Goal: Information Seeking & Learning: Learn about a topic

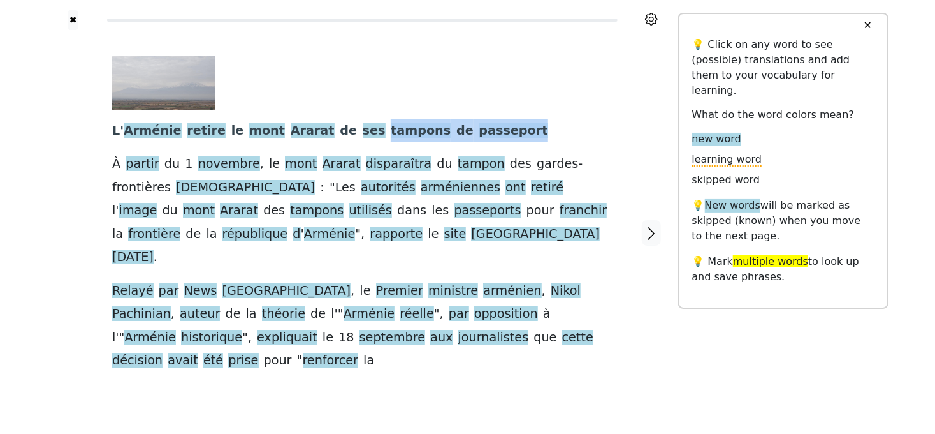
drag, startPoint x: 346, startPoint y: 132, endPoint x: 503, endPoint y: 136, distance: 156.9
click at [503, 136] on div "L ' Arménie retire le mont Ararat de ses tampons de passeport À partir du [DATE…" at bounding box center [362, 213] width 501 height 317
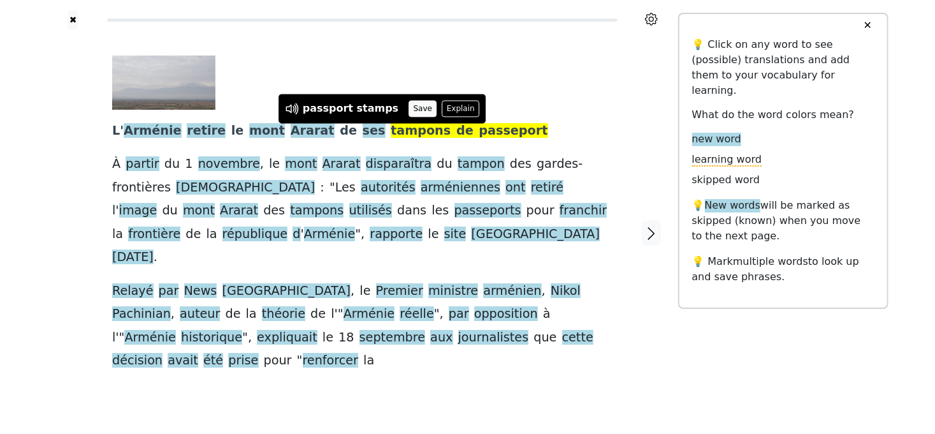
click at [409, 111] on button "Save" at bounding box center [423, 108] width 28 height 17
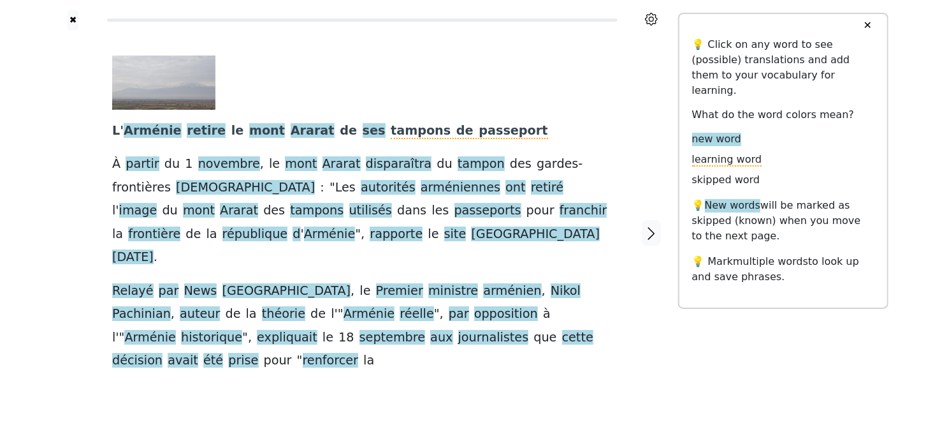
click at [333, 367] on link "Generate audio for the content" at bounding box center [347, 377] width 179 height 20
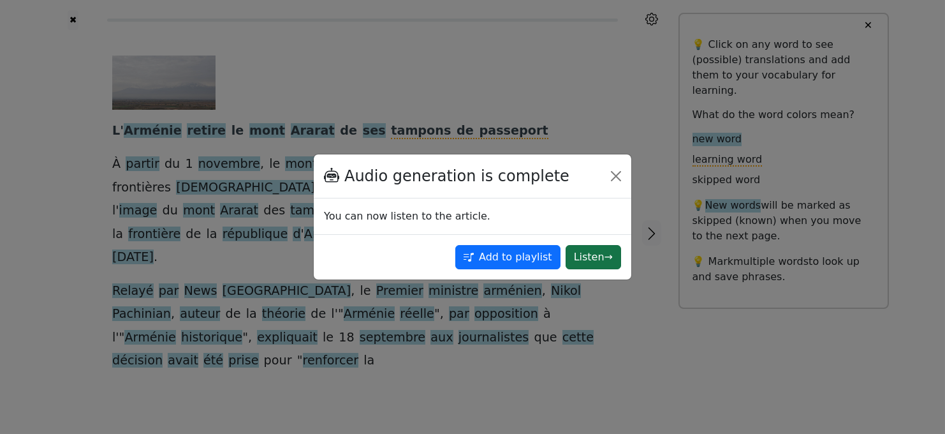
click at [585, 261] on button "Listen →" at bounding box center [593, 257] width 55 height 24
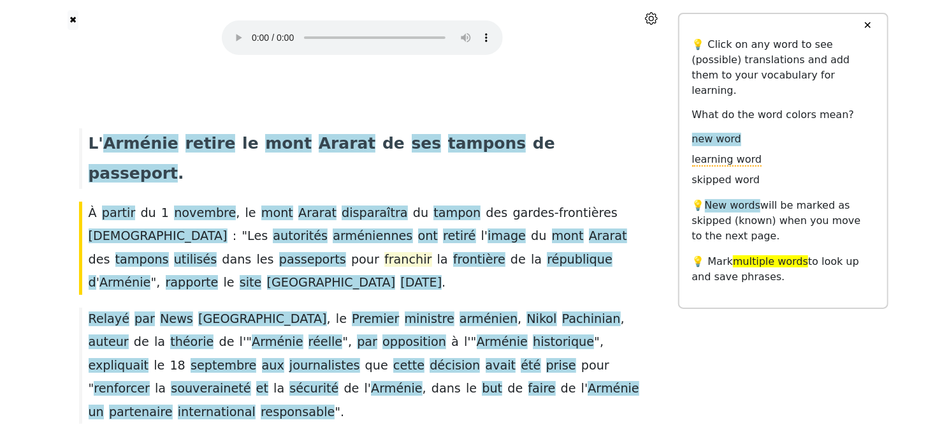
click at [385, 252] on span "franchir" at bounding box center [409, 260] width 48 height 16
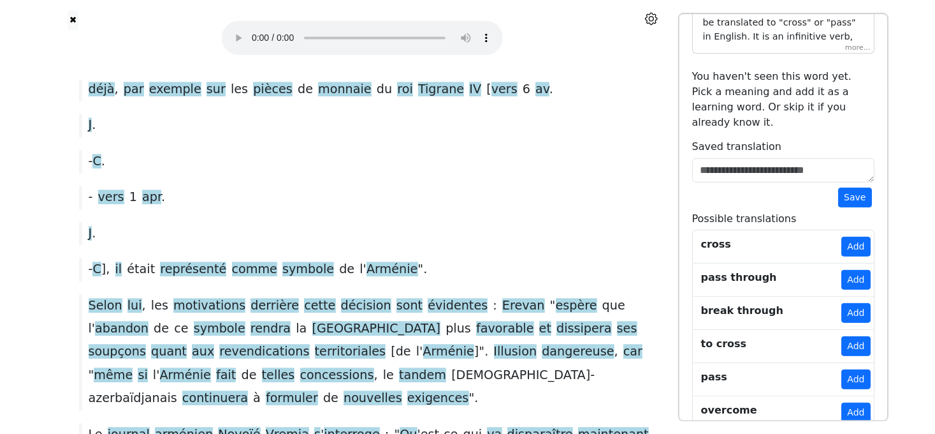
scroll to position [97, 0]
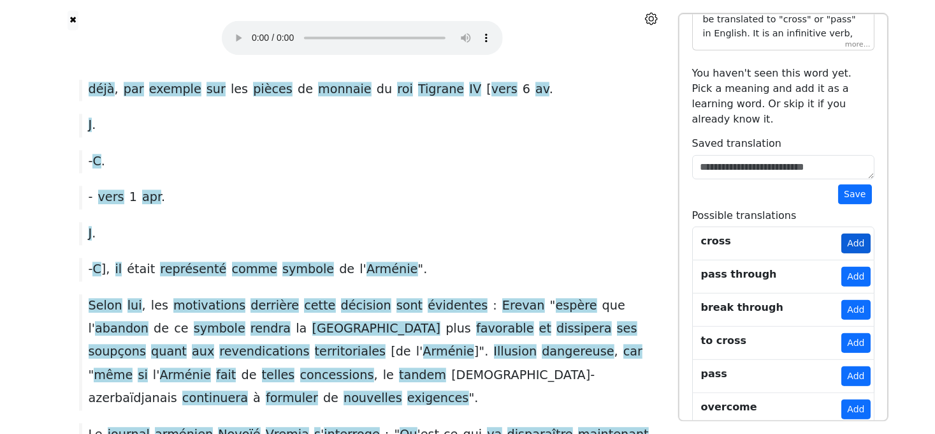
click at [857, 233] on button "Add" at bounding box center [856, 243] width 29 height 20
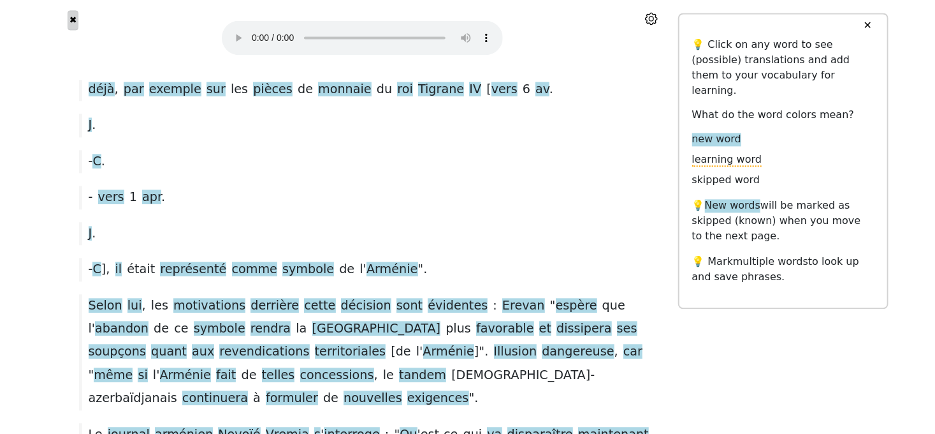
click at [73, 17] on button "✖" at bounding box center [73, 20] width 11 height 20
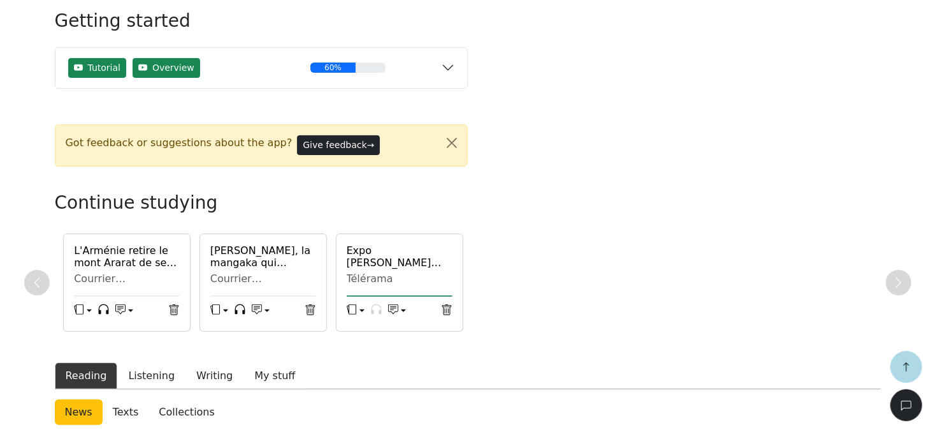
scroll to position [230, 0]
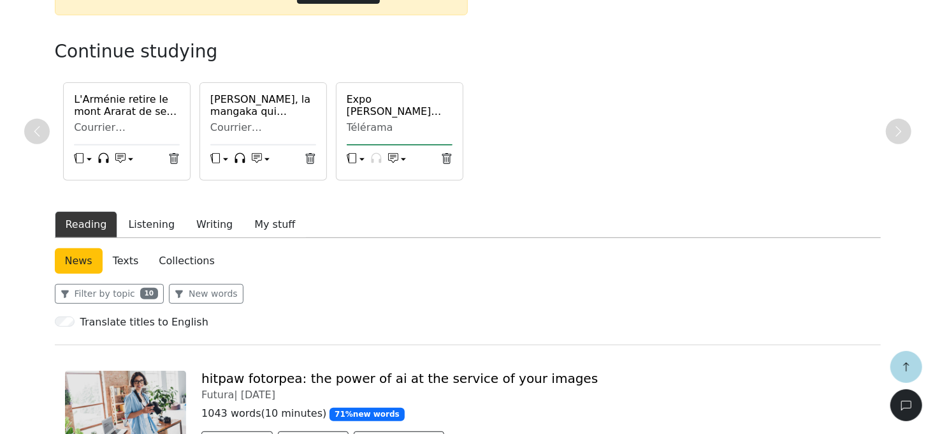
click at [123, 257] on link "Texts" at bounding box center [126, 261] width 47 height 26
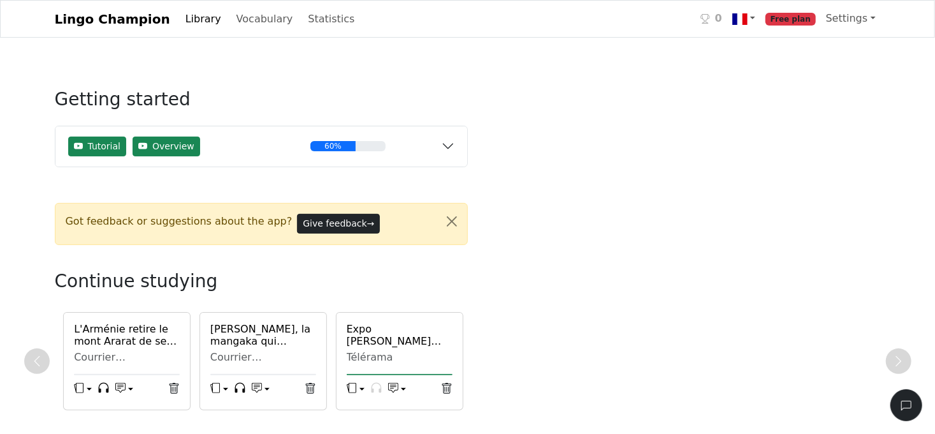
click at [183, 23] on link "Library" at bounding box center [203, 19] width 46 height 26
click at [241, 24] on link "Vocabulary" at bounding box center [264, 19] width 67 height 26
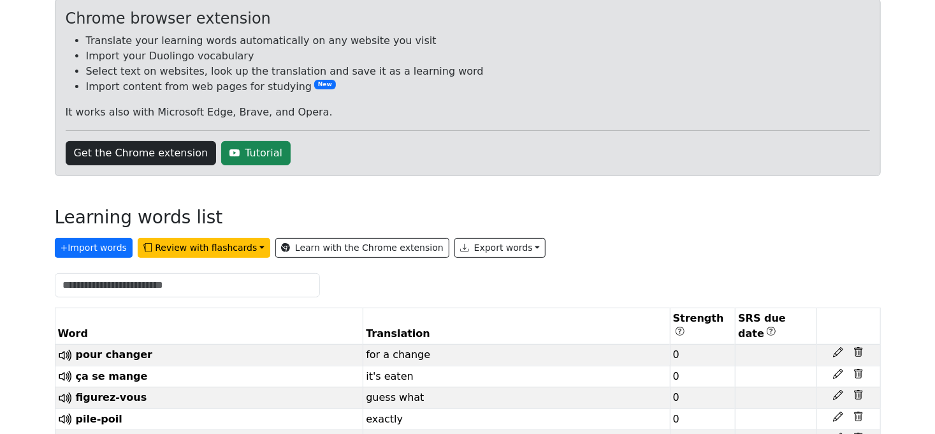
scroll to position [77, 0]
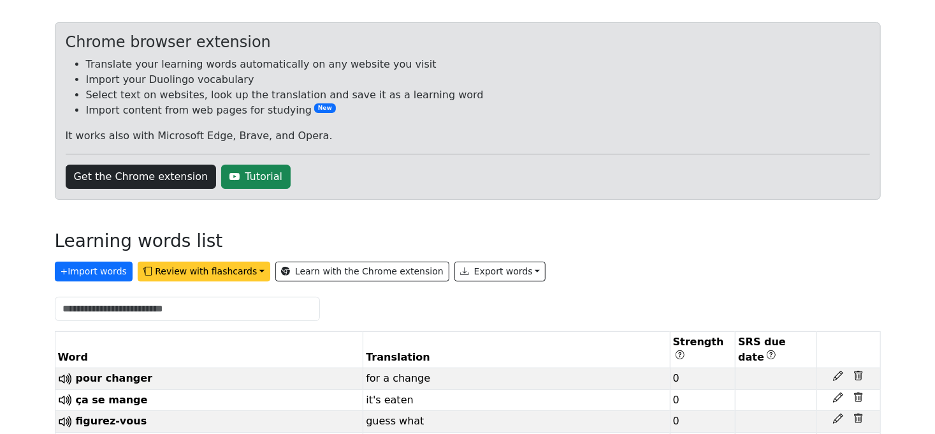
click at [221, 265] on button "Review with flashcards" at bounding box center [204, 271] width 133 height 20
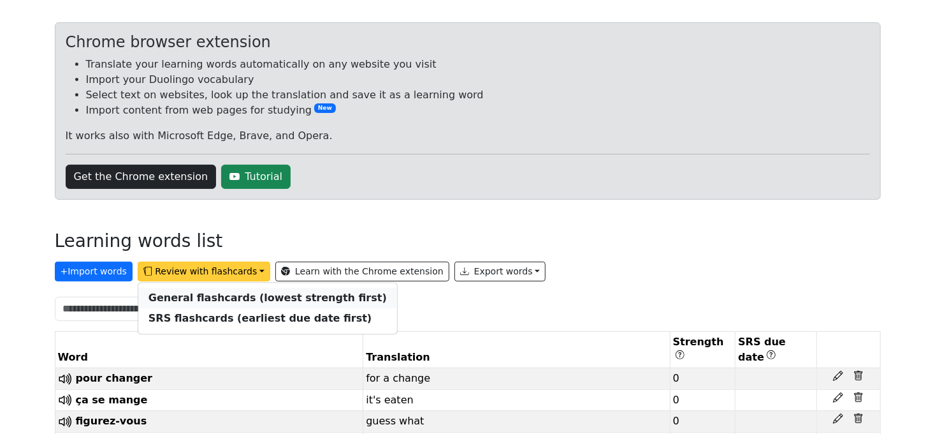
click at [228, 299] on strong "General flashcards (lowest strength first)" at bounding box center [268, 298] width 238 height 12
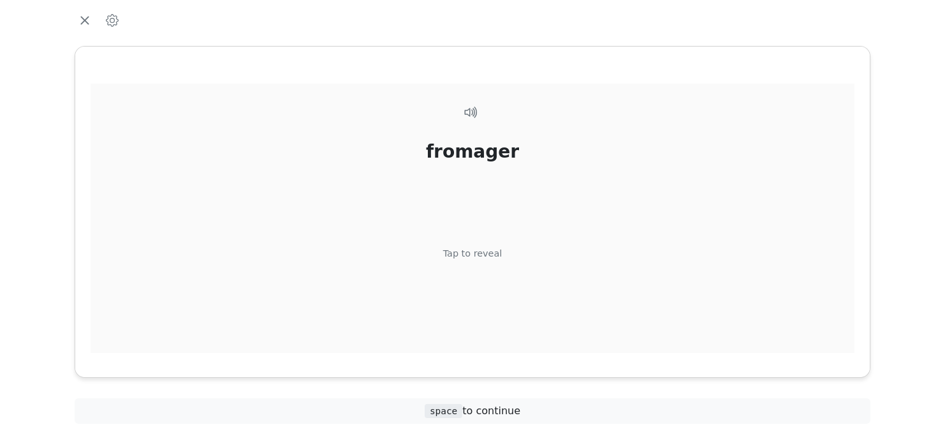
click at [477, 254] on div "Tap to reveal" at bounding box center [472, 254] width 59 height 14
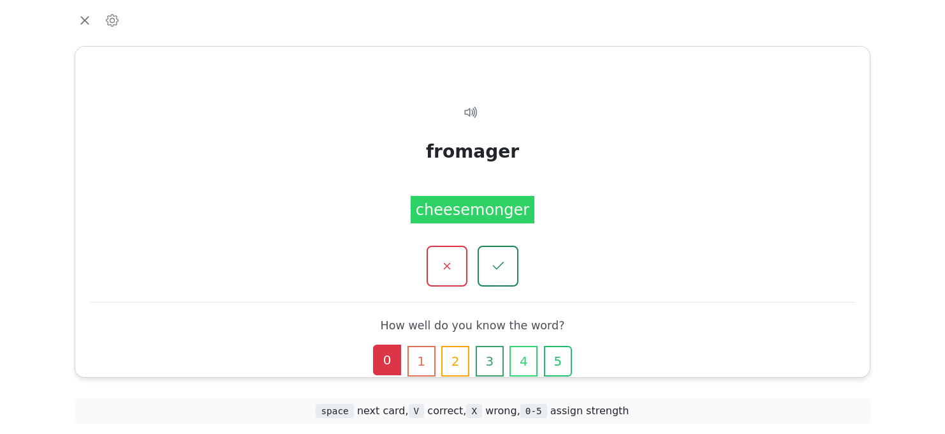
click at [387, 367] on button "0" at bounding box center [387, 359] width 28 height 31
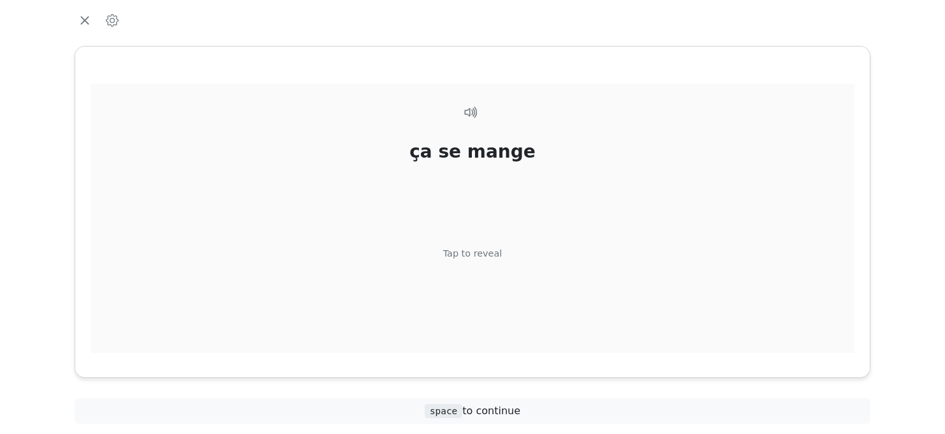
click at [477, 258] on div "Tap to reveal" at bounding box center [472, 254] width 59 height 14
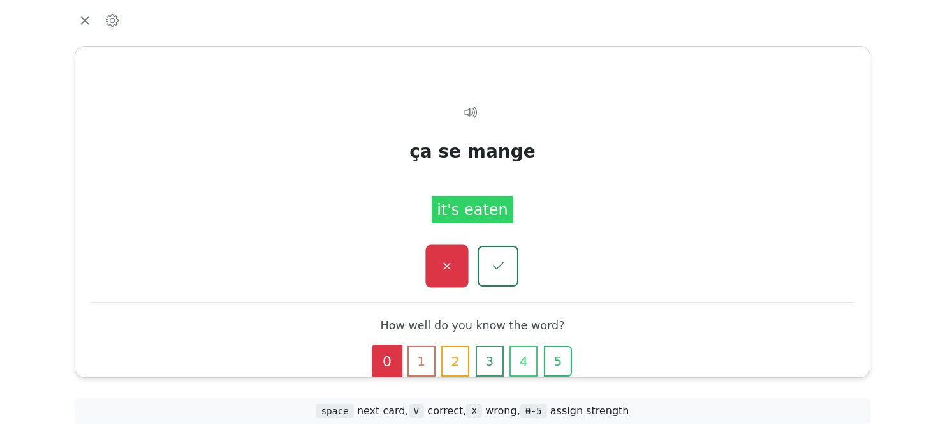
click at [439, 274] on button "button" at bounding box center [446, 265] width 43 height 43
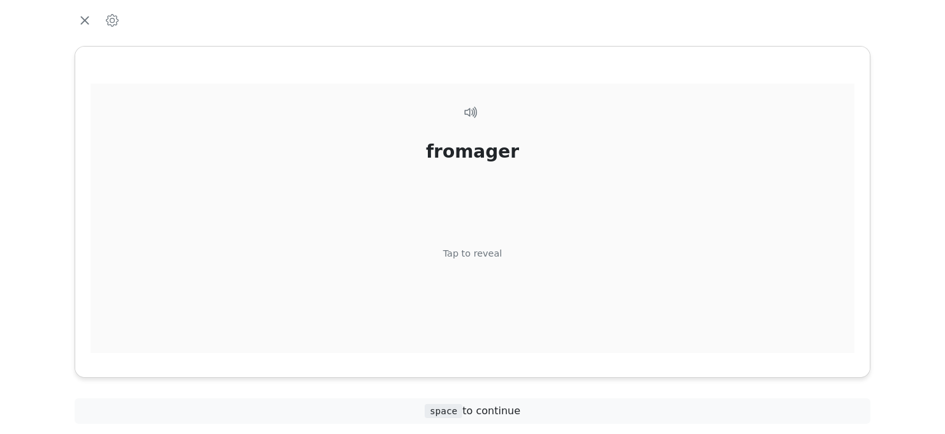
click at [475, 258] on div "Tap to reveal" at bounding box center [472, 254] width 59 height 14
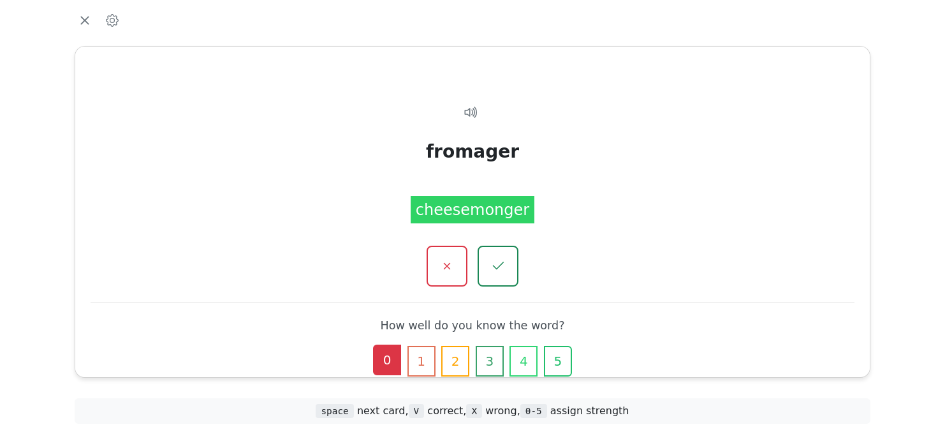
click at [391, 358] on button "0" at bounding box center [387, 359] width 28 height 31
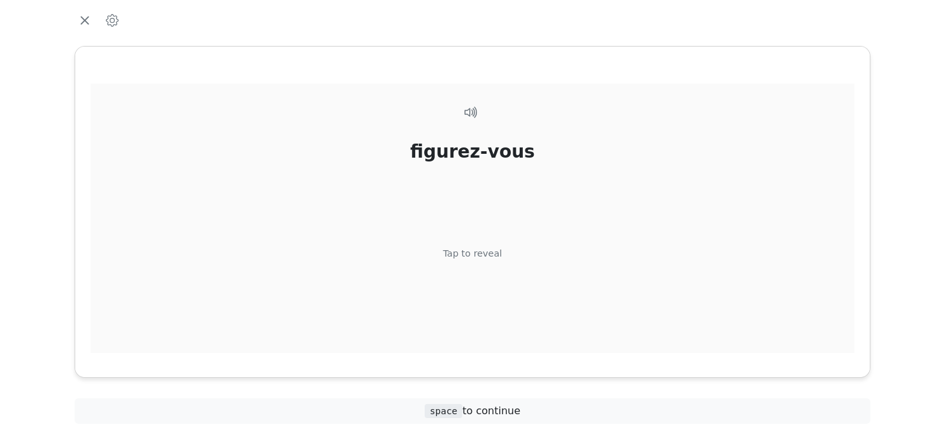
click at [480, 253] on div "Tap to reveal" at bounding box center [472, 254] width 59 height 14
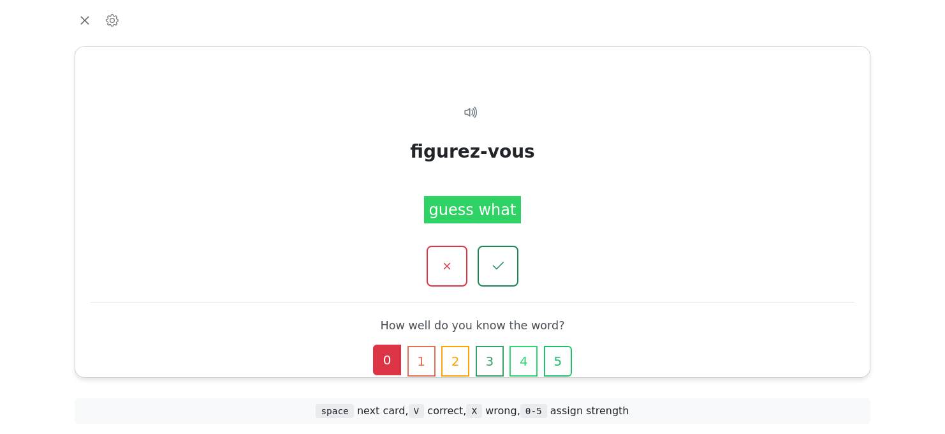
click at [387, 367] on button "0" at bounding box center [387, 359] width 28 height 31
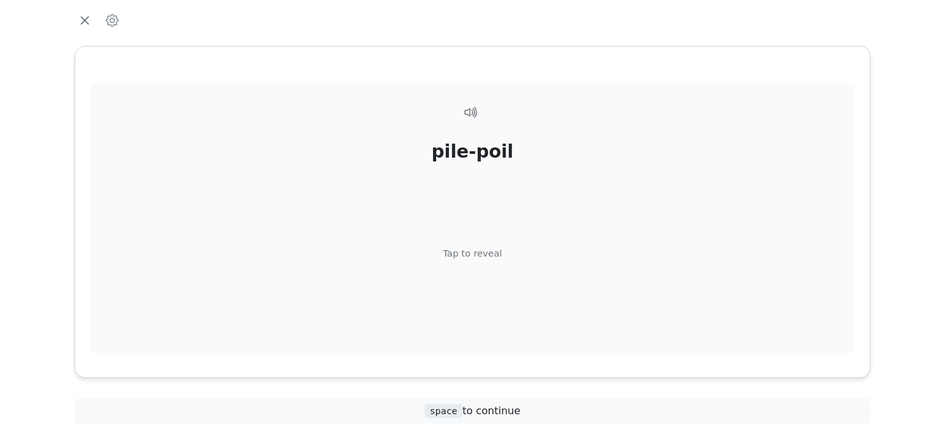
click at [462, 258] on div "Tap to reveal" at bounding box center [472, 254] width 59 height 14
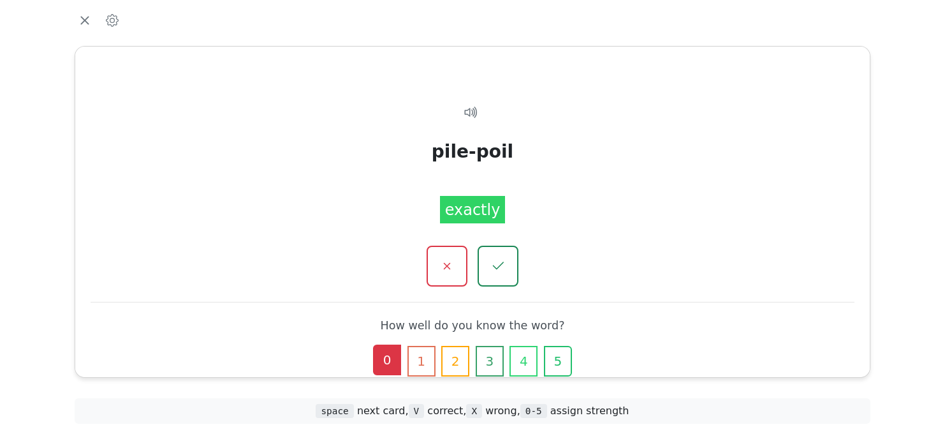
click at [395, 356] on button "0" at bounding box center [387, 359] width 28 height 31
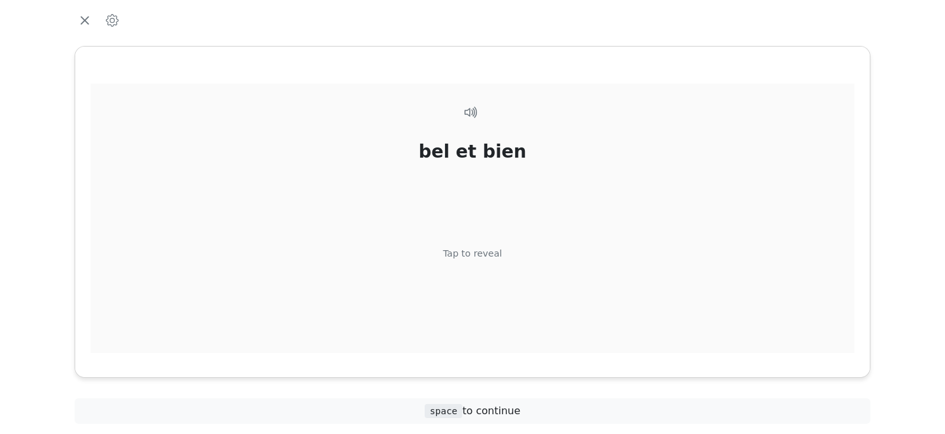
click at [472, 254] on div "Tap to reveal" at bounding box center [472, 254] width 59 height 14
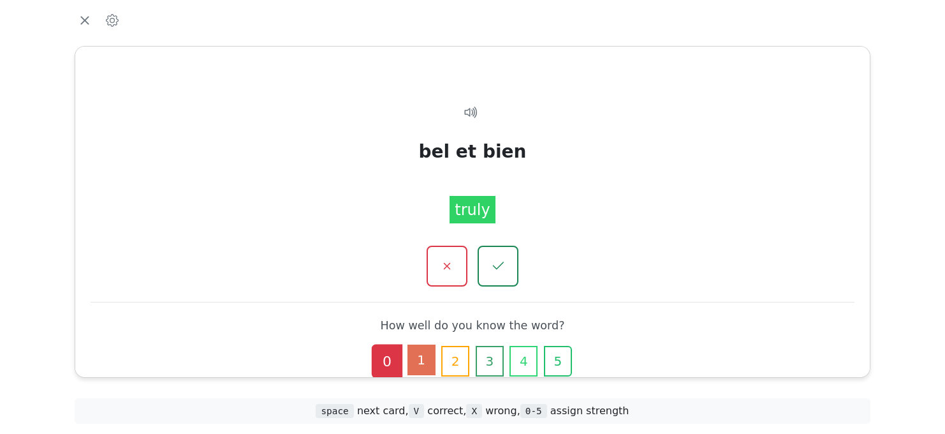
click at [423, 364] on button "1" at bounding box center [421, 359] width 28 height 31
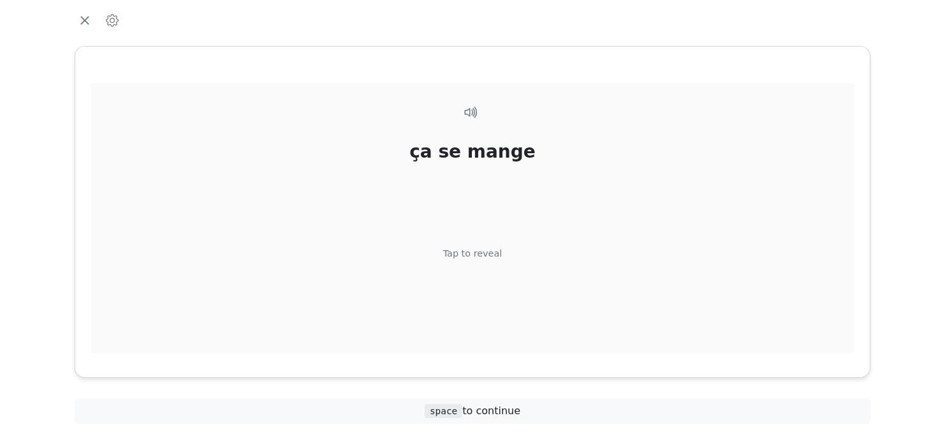
click at [481, 254] on div "Tap to reveal" at bounding box center [472, 254] width 59 height 14
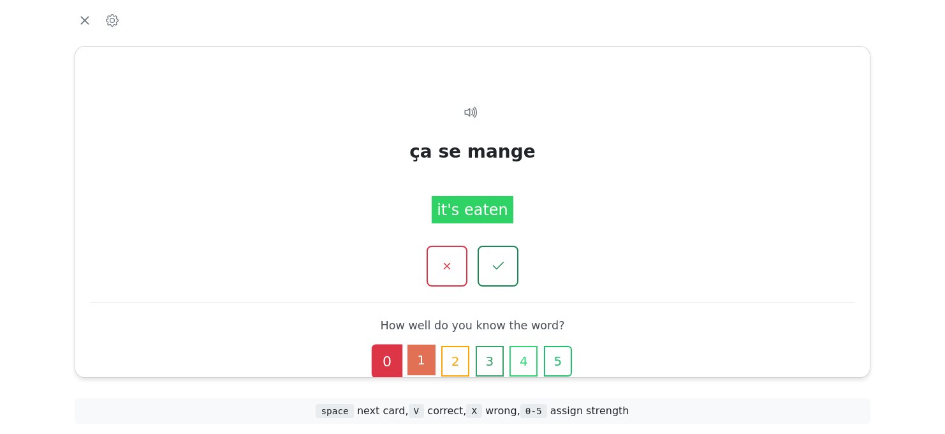
click at [425, 358] on button "1" at bounding box center [421, 359] width 28 height 31
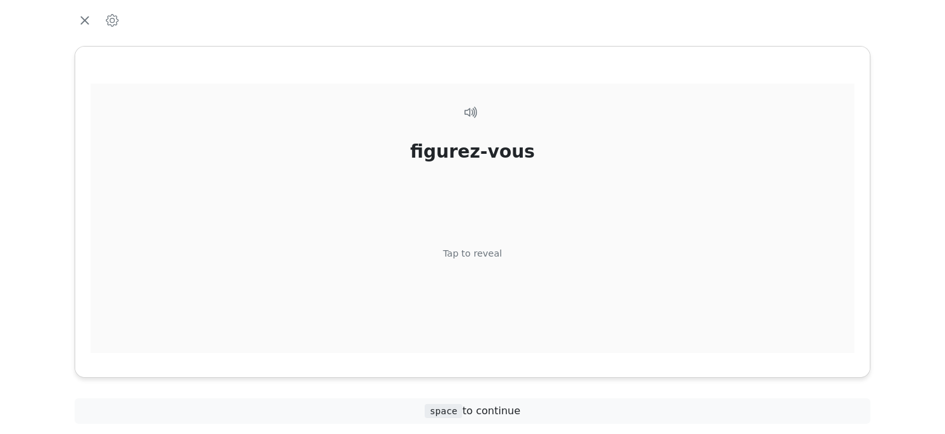
click at [484, 270] on div "figurez-vous Tap to reveal" at bounding box center [473, 236] width 764 height 304
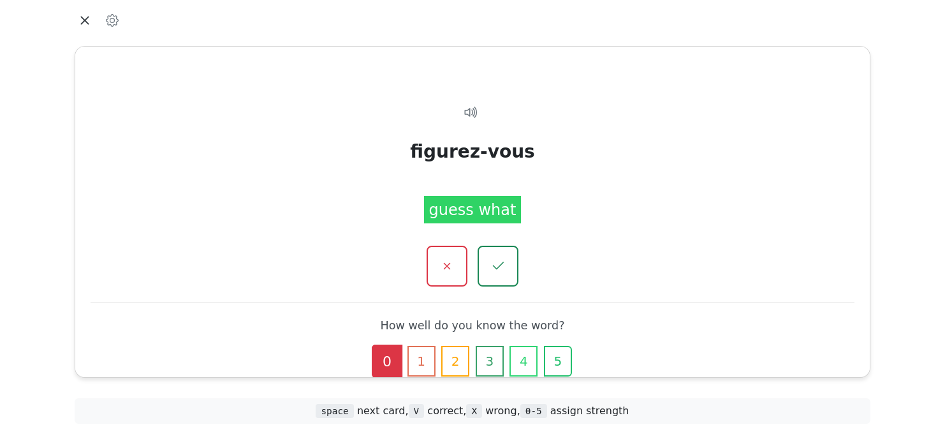
click at [85, 19] on icon "button" at bounding box center [84, 20] width 8 height 8
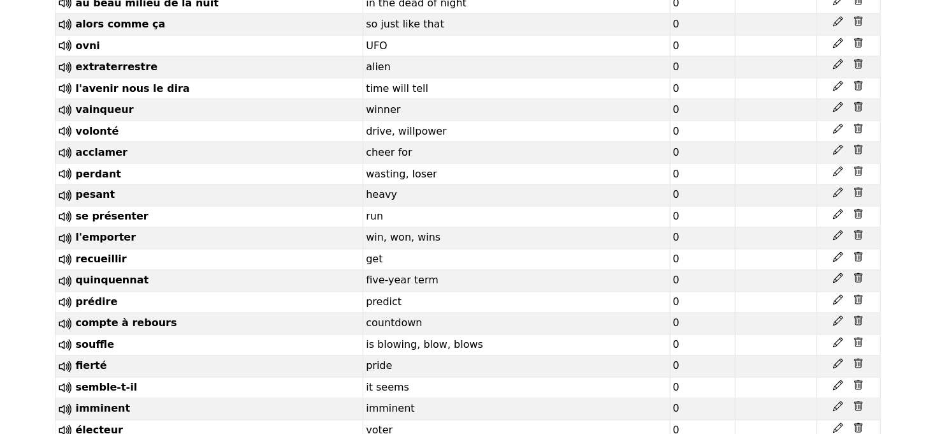
scroll to position [1530, 0]
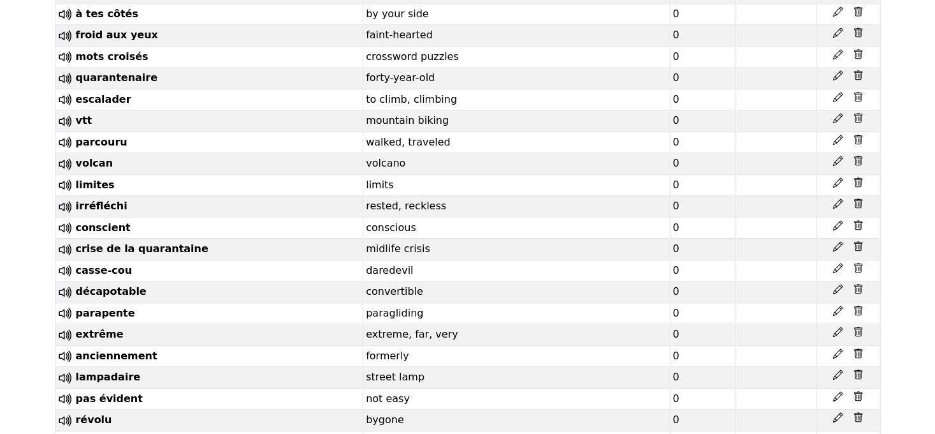
drag, startPoint x: 935, startPoint y: 111, endPoint x: 937, endPoint y: 260, distance: 148.6
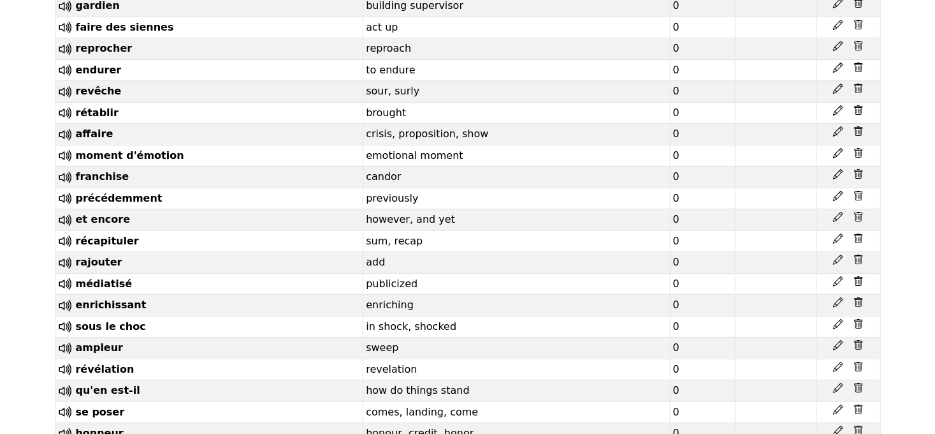
scroll to position [6870, 0]
